Goal: Information Seeking & Learning: Learn about a topic

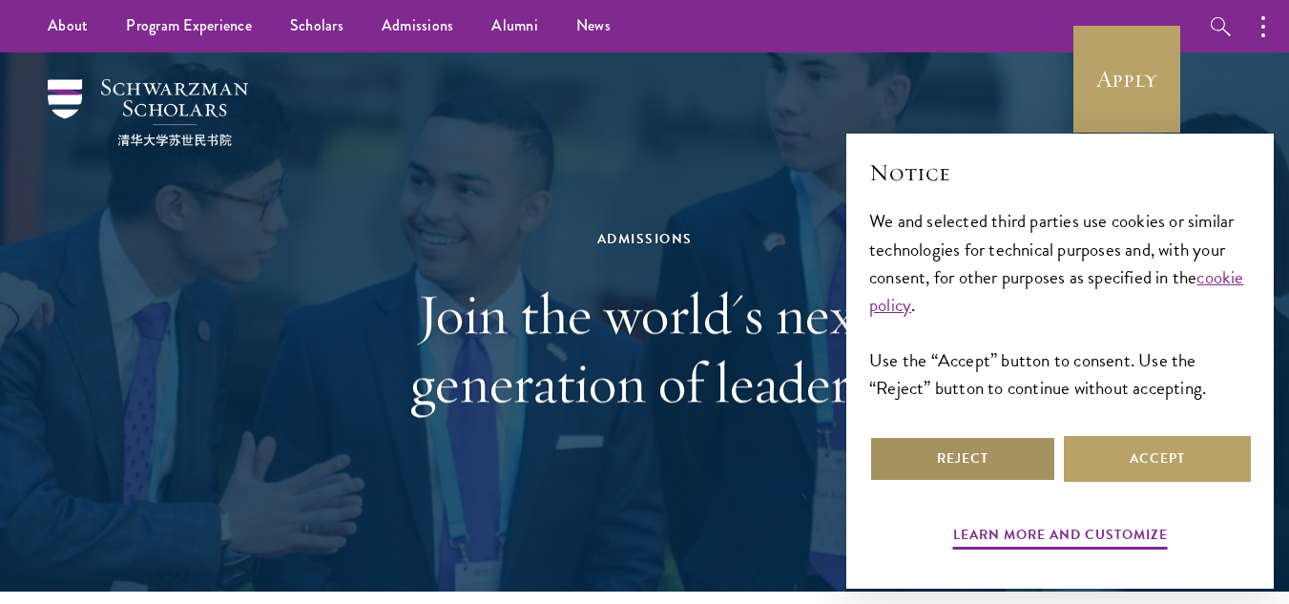
click at [971, 454] on button "Reject" at bounding box center [962, 459] width 187 height 46
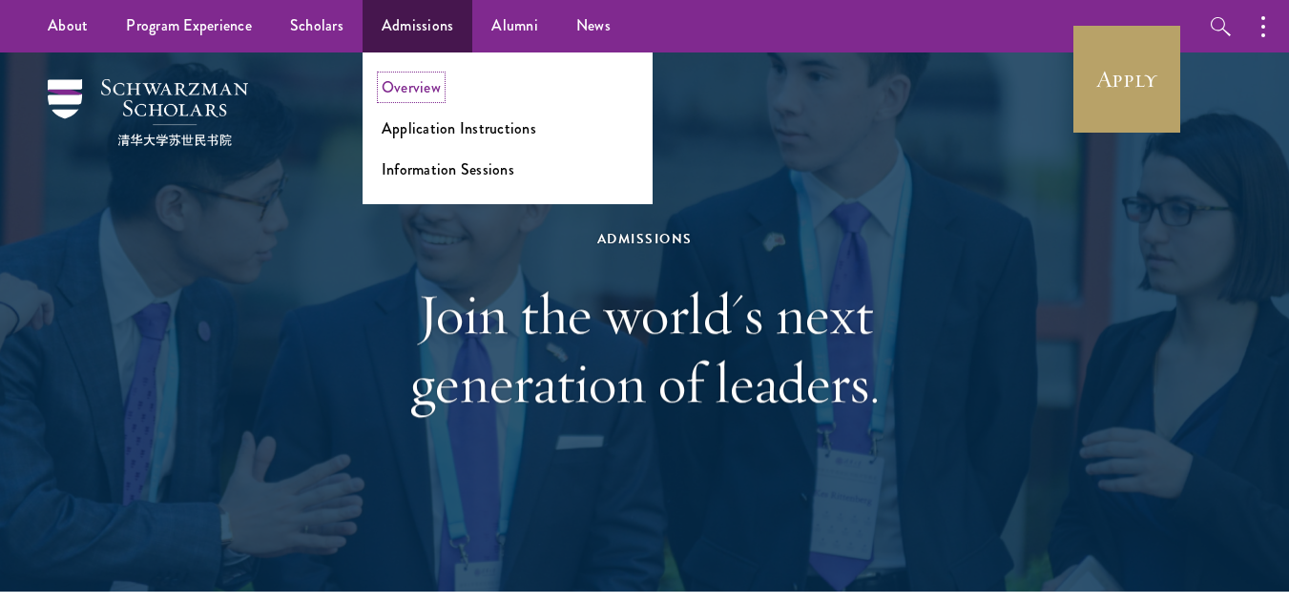
click at [409, 81] on link "Overview" at bounding box center [411, 87] width 59 height 22
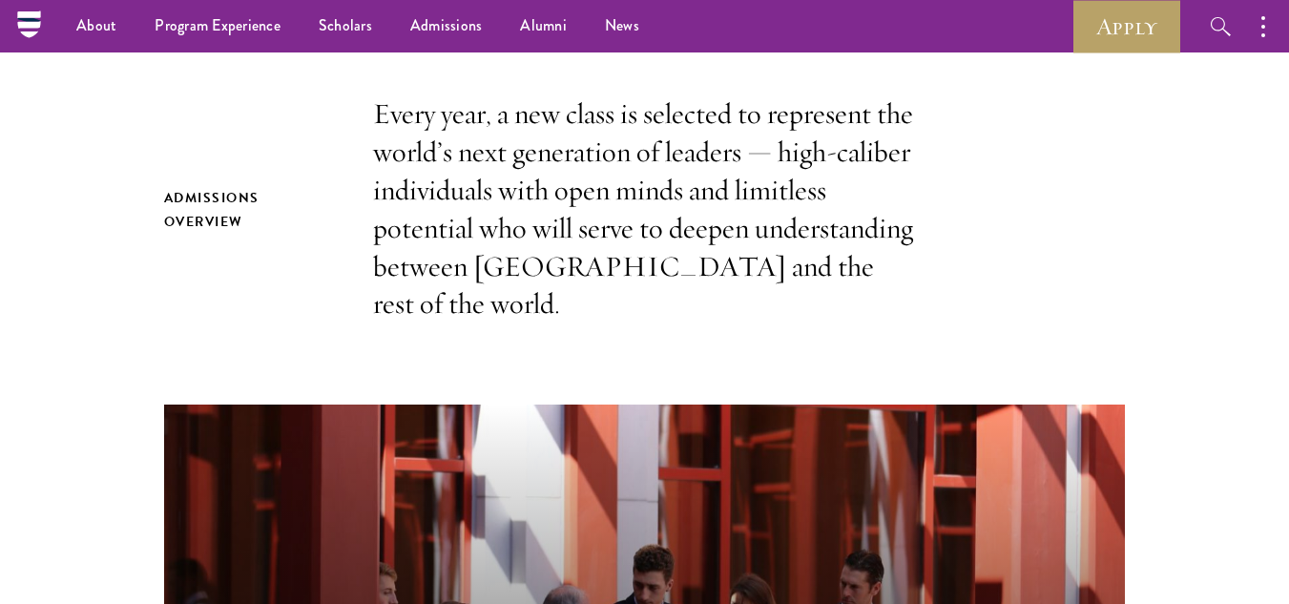
scroll to position [560, 0]
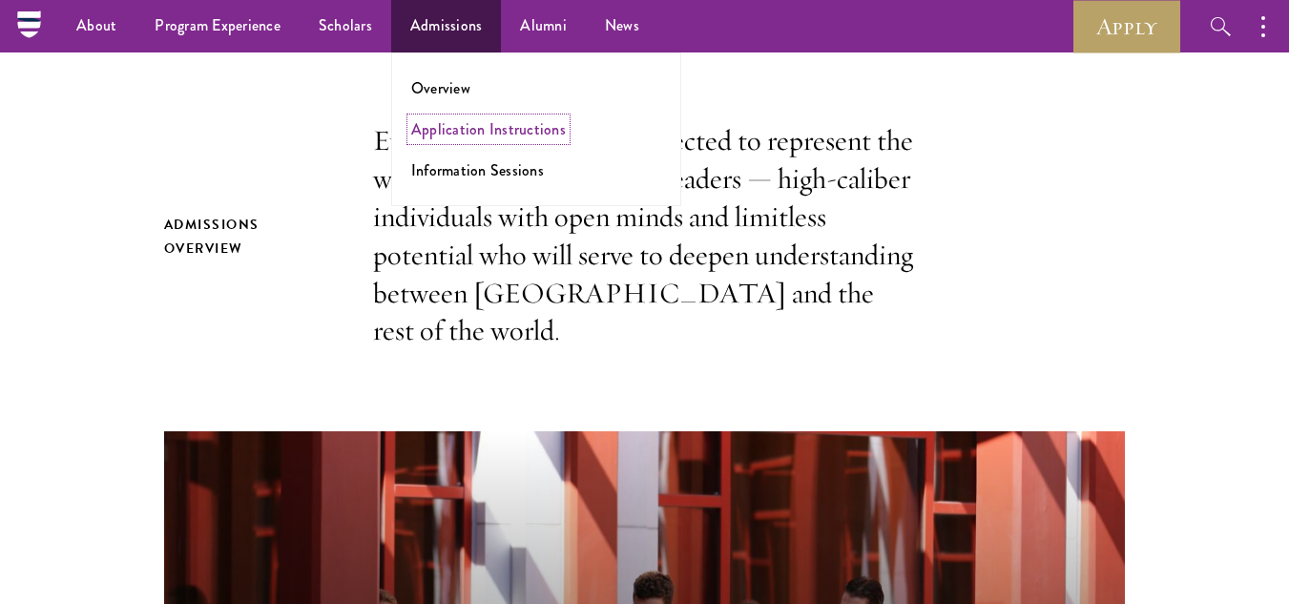
click at [475, 133] on link "Application Instructions" at bounding box center [488, 129] width 155 height 22
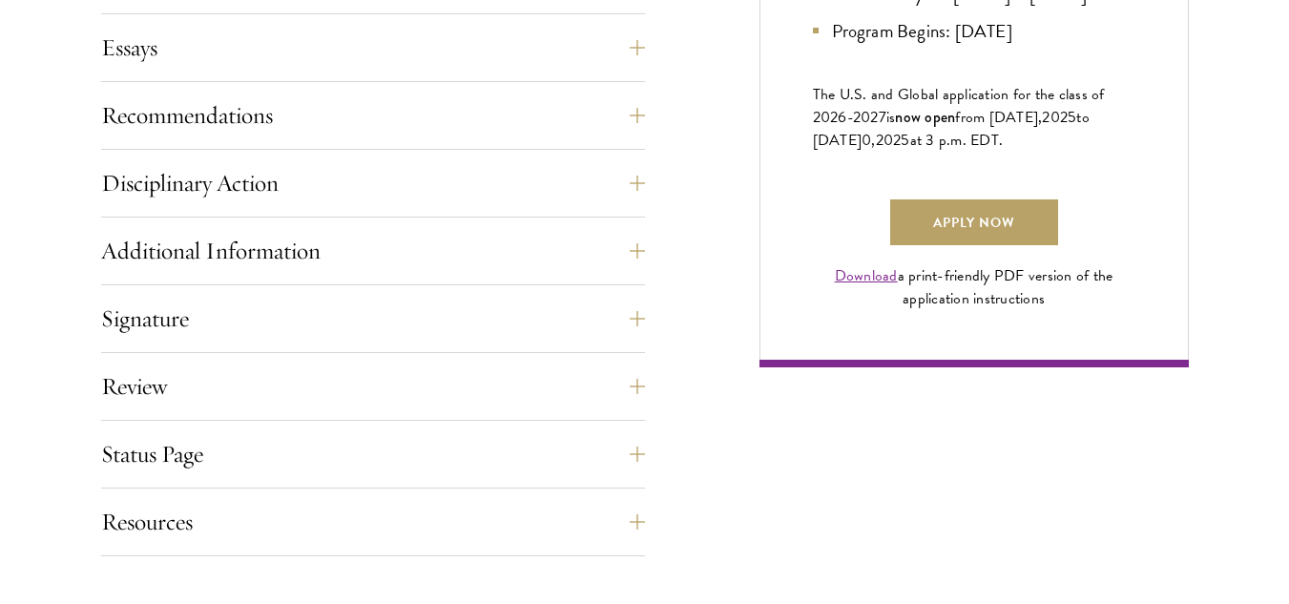
scroll to position [1348, 0]
click at [1003, 244] on link "Apply Now" at bounding box center [974, 222] width 168 height 46
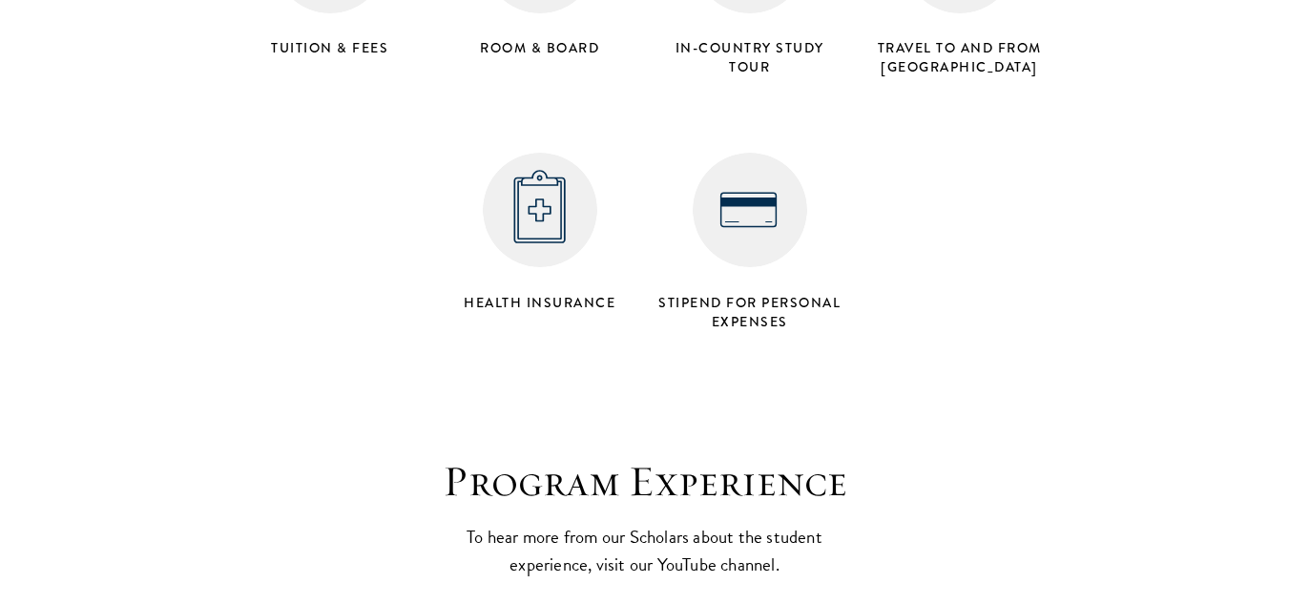
scroll to position [7785, 0]
click at [746, 152] on img at bounding box center [750, 209] width 115 height 115
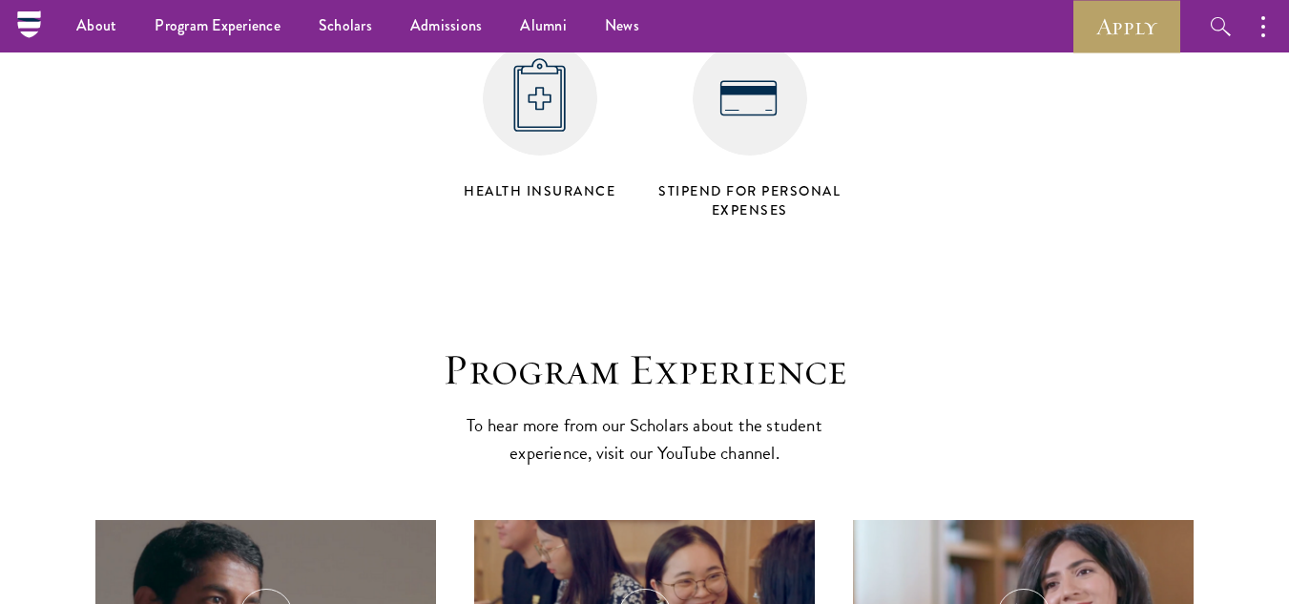
scroll to position [7858, 0]
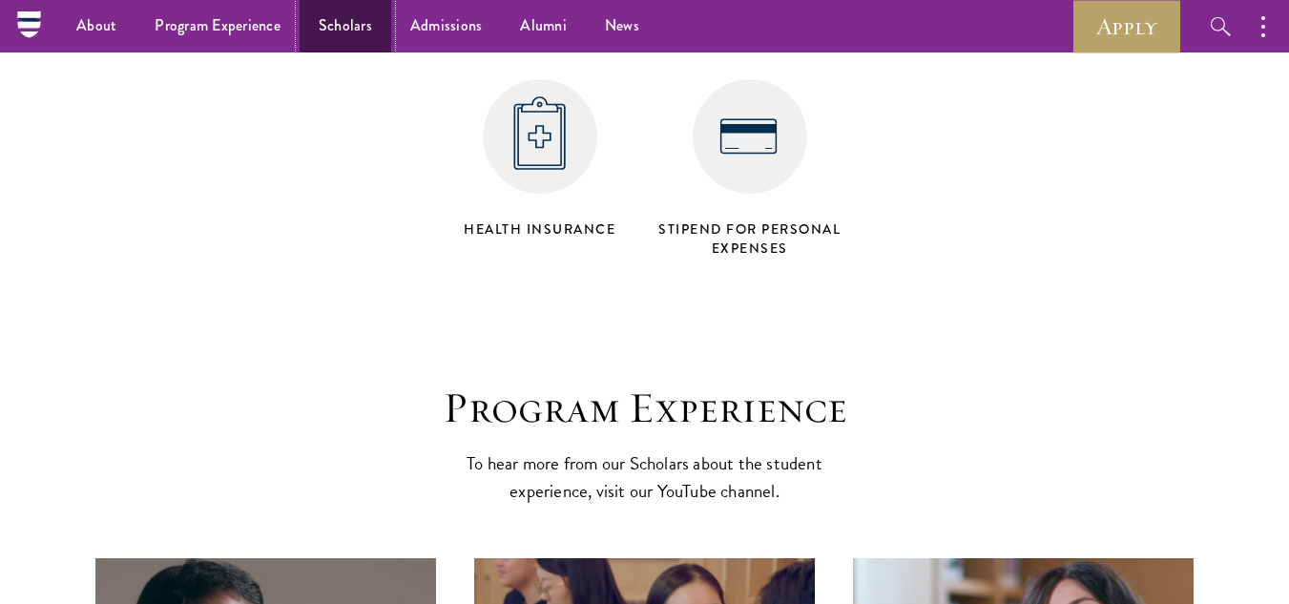
click at [335, 29] on link "Scholars" at bounding box center [346, 26] width 92 height 52
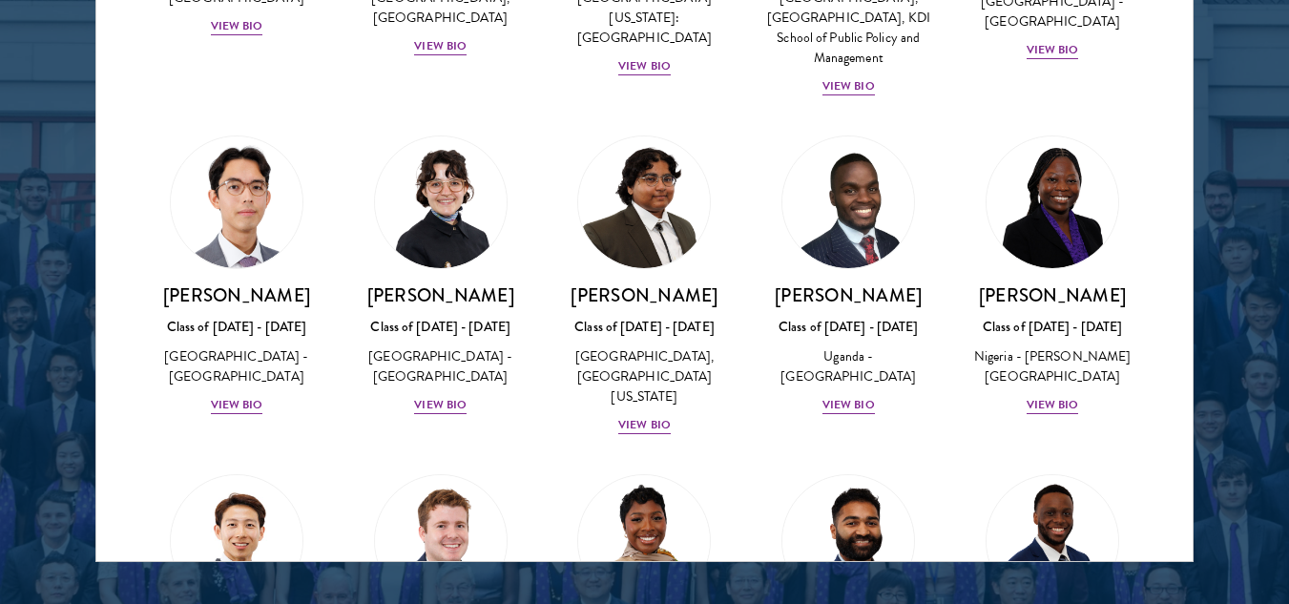
scroll to position [310, 0]
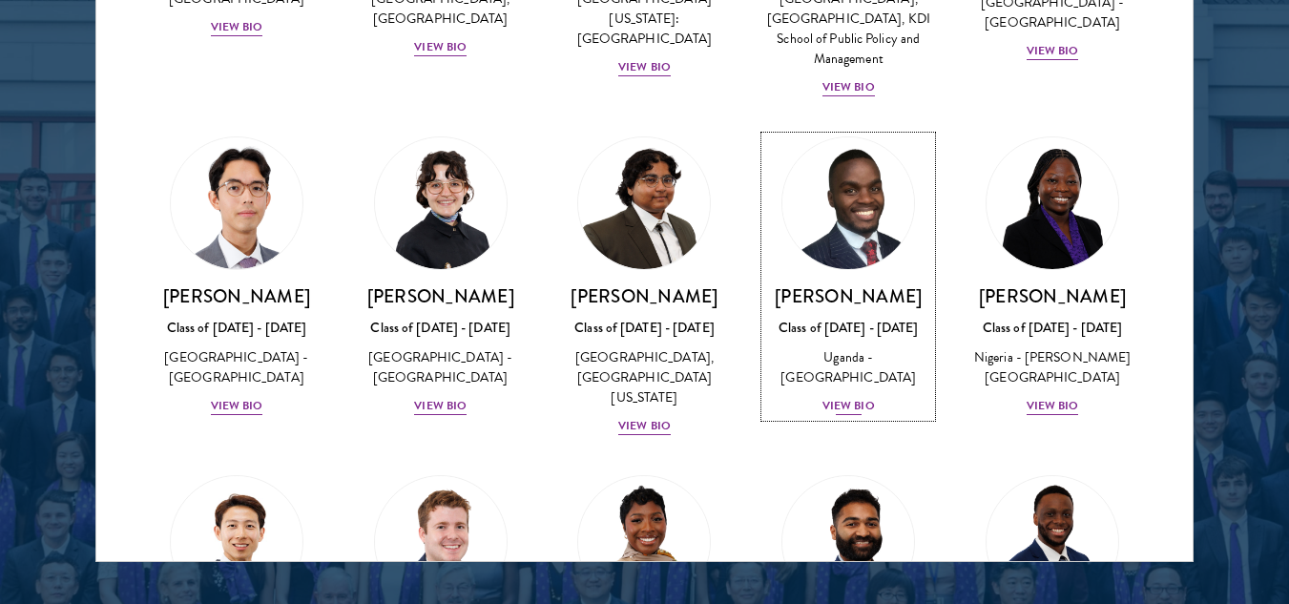
click at [850, 415] on div "View Bio" at bounding box center [849, 406] width 52 height 18
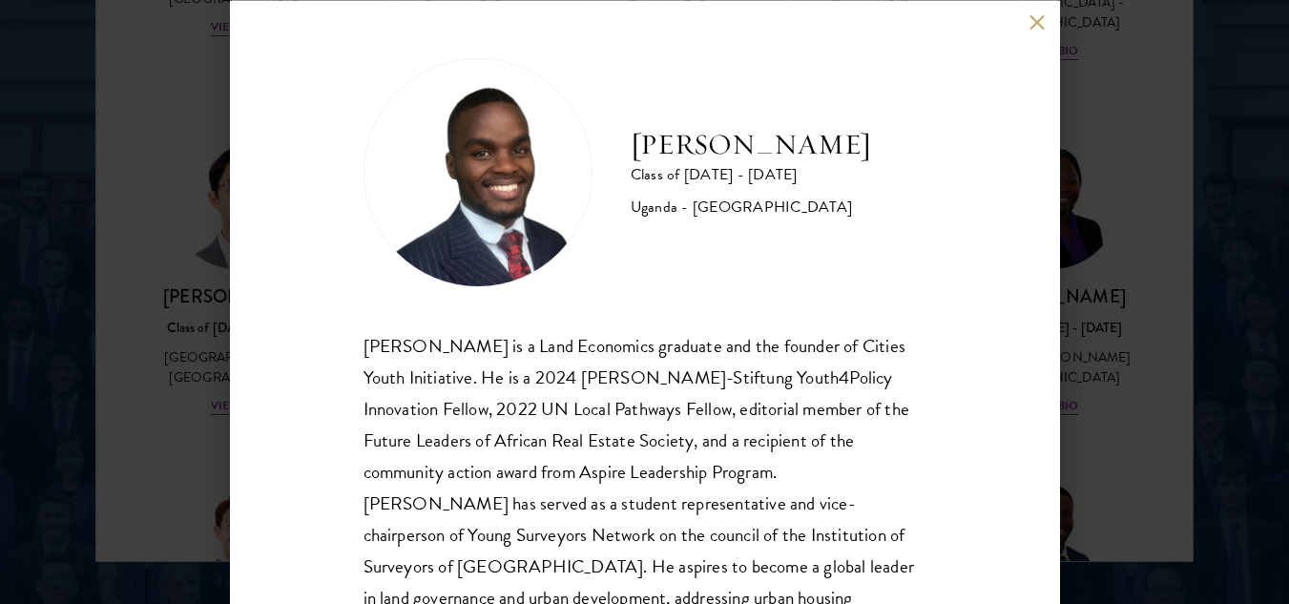
click at [1040, 19] on button at bounding box center [1038, 22] width 16 height 16
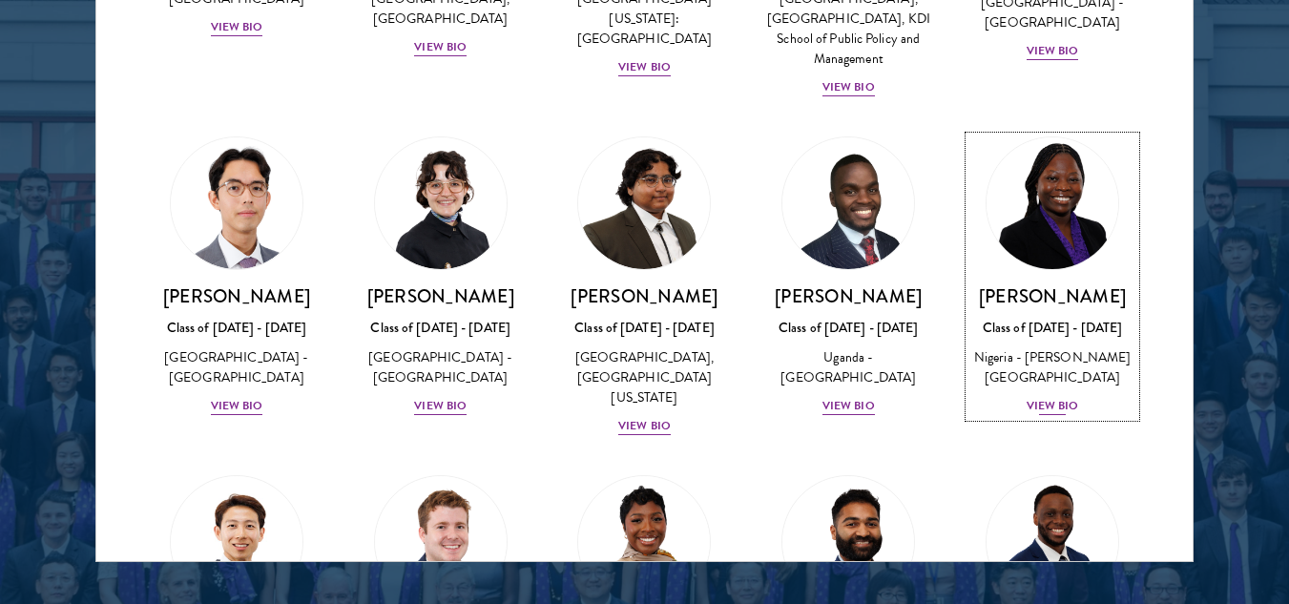
click at [1027, 415] on div "View Bio" at bounding box center [1053, 406] width 52 height 18
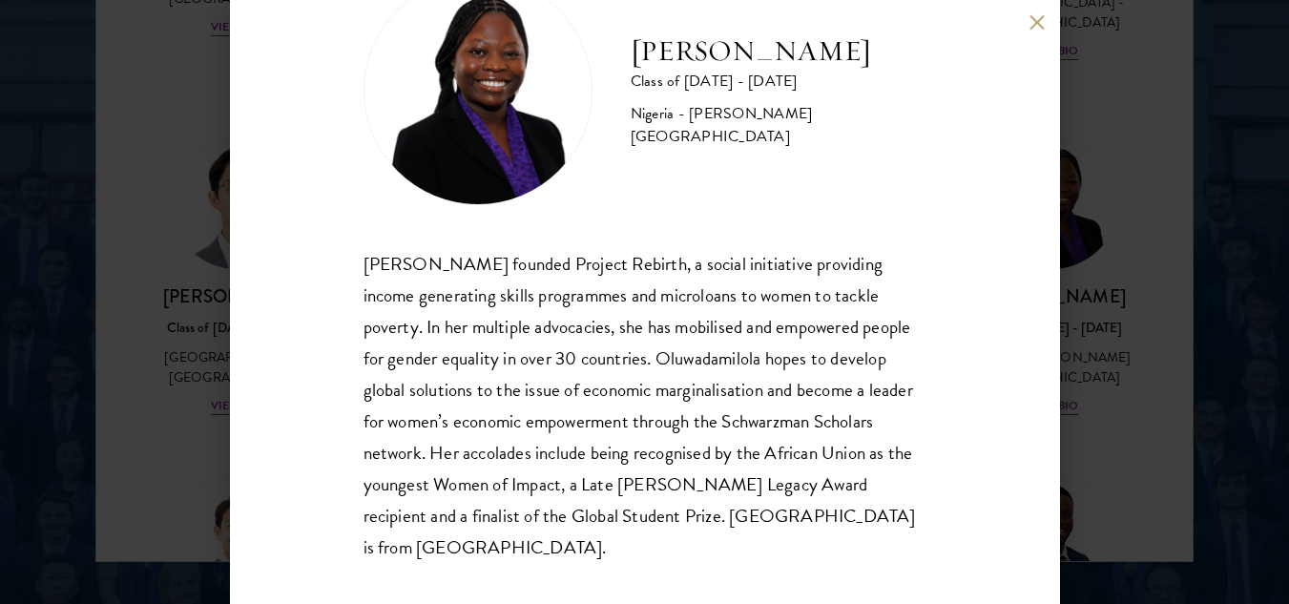
scroll to position [97, 0]
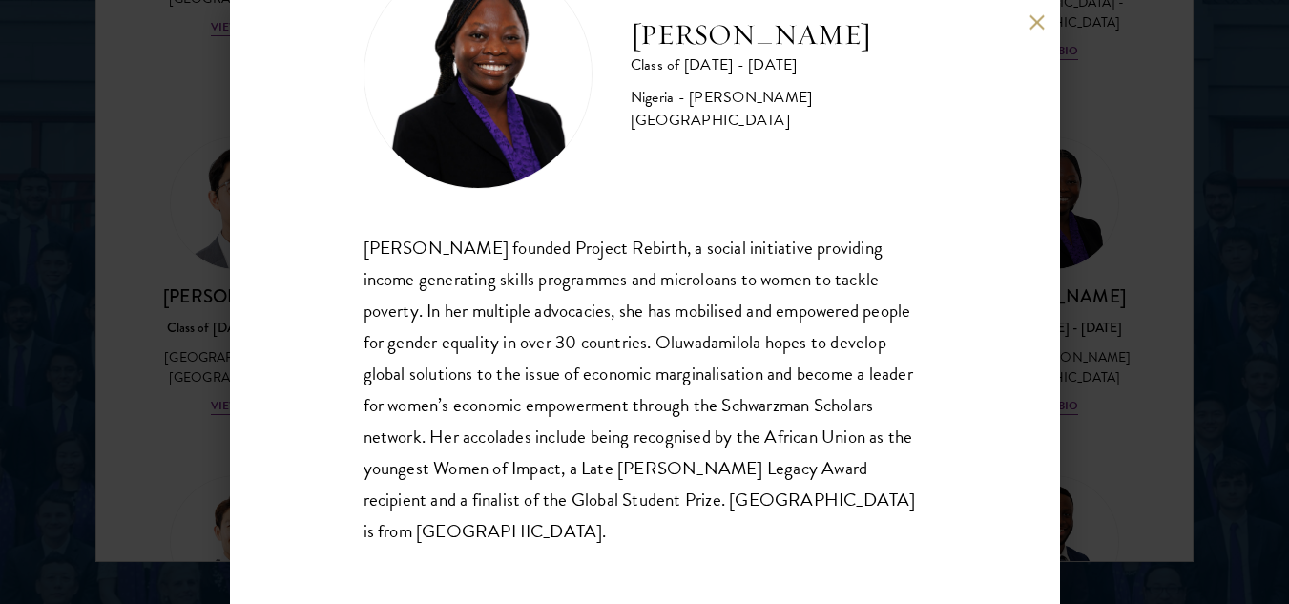
click at [1032, 18] on button at bounding box center [1038, 22] width 16 height 16
